Goal: Task Accomplishment & Management: Complete application form

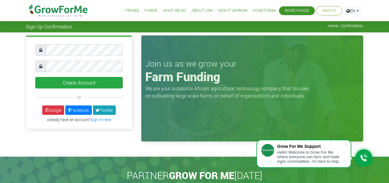
scroll to position [2, 0]
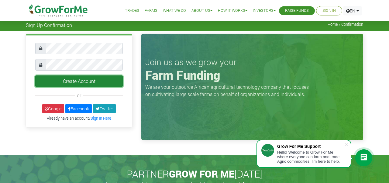
click at [76, 80] on button "Create Account" at bounding box center [78, 82] width 87 height 12
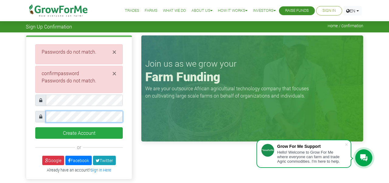
click at [41, 117] on div at bounding box center [78, 117] width 87 height 12
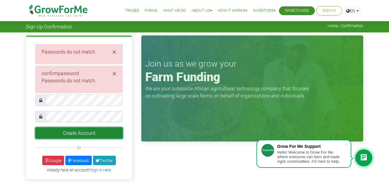
click at [76, 133] on button "Create Account" at bounding box center [78, 133] width 87 height 12
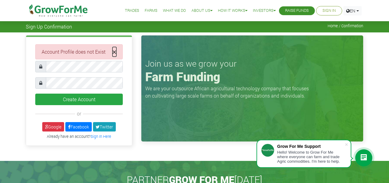
click at [115, 50] on span "×" at bounding box center [114, 52] width 4 height 10
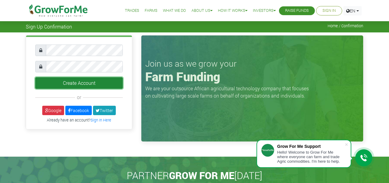
click at [84, 82] on button "Create Account" at bounding box center [78, 83] width 87 height 12
